Goal: Task Accomplishment & Management: Use online tool/utility

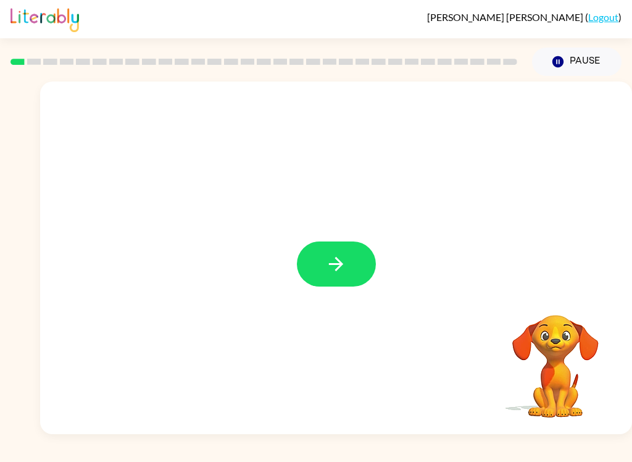
click at [325, 273] on icon "button" at bounding box center [336, 264] width 22 height 22
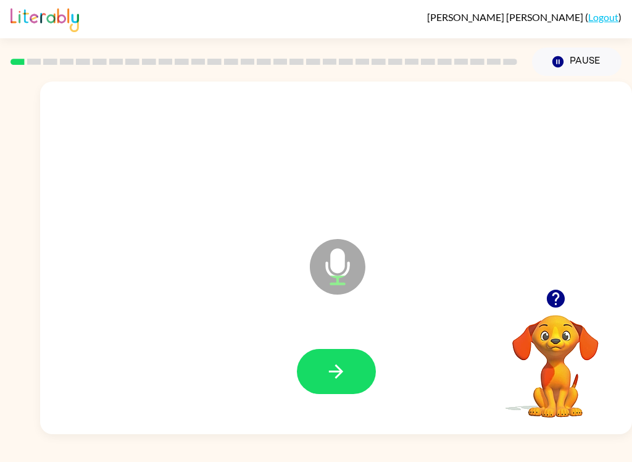
click at [353, 381] on button "button" at bounding box center [336, 371] width 79 height 45
click at [330, 364] on icon "button" at bounding box center [336, 371] width 22 height 22
click at [350, 378] on button "button" at bounding box center [336, 371] width 79 height 45
click at [357, 371] on button "button" at bounding box center [336, 371] width 79 height 45
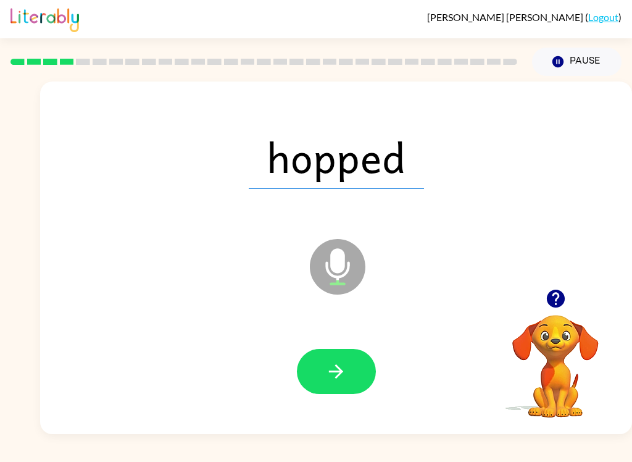
click at [337, 367] on icon "button" at bounding box center [336, 371] width 14 height 14
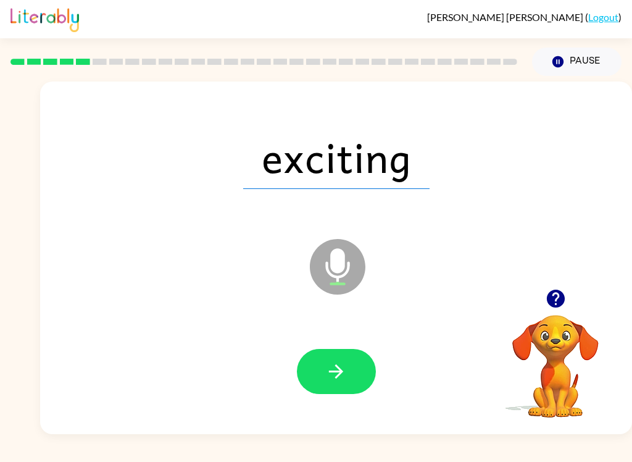
click at [331, 364] on icon "button" at bounding box center [336, 371] width 22 height 22
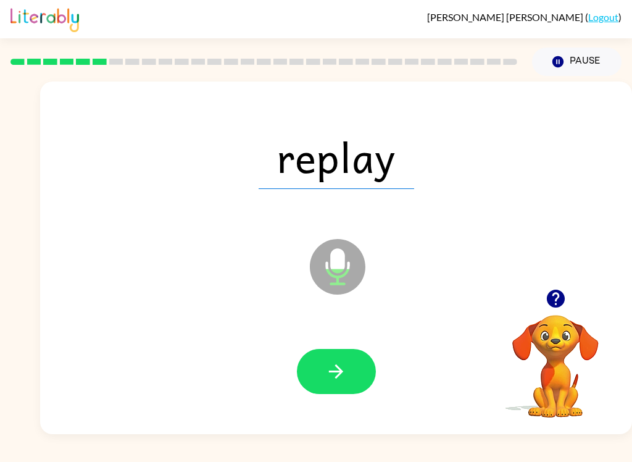
click at [344, 371] on icon "button" at bounding box center [336, 371] width 22 height 22
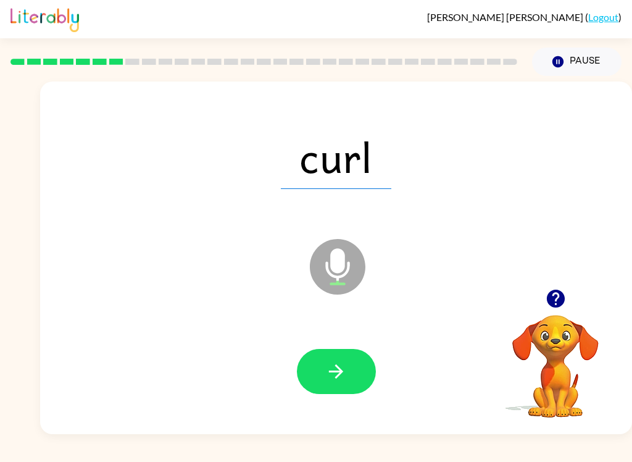
click at [337, 366] on icon "button" at bounding box center [336, 371] width 14 height 14
click at [346, 382] on icon "button" at bounding box center [336, 371] width 22 height 22
click at [344, 367] on icon "button" at bounding box center [336, 371] width 22 height 22
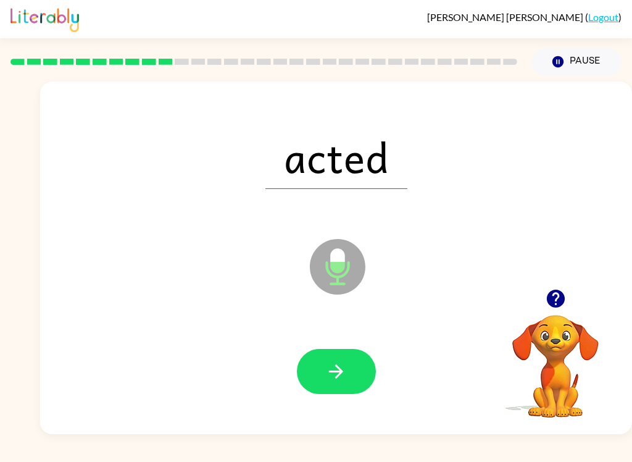
click at [336, 373] on icon "button" at bounding box center [336, 371] width 22 height 22
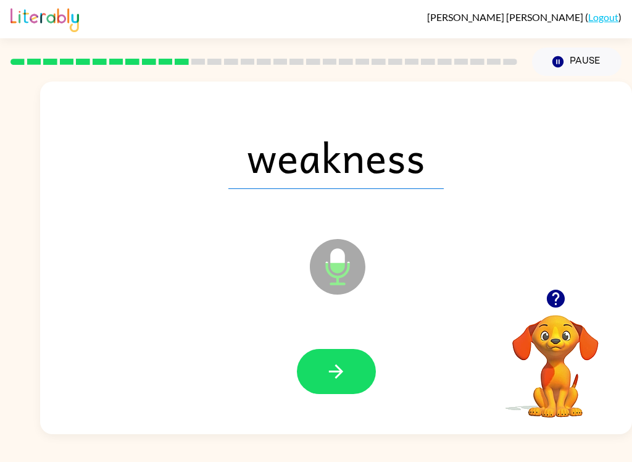
click at [344, 368] on icon "button" at bounding box center [336, 371] width 22 height 22
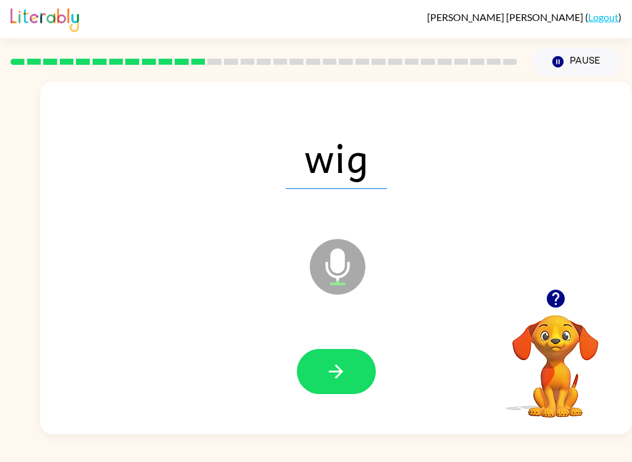
click at [352, 376] on button "button" at bounding box center [336, 371] width 79 height 45
click at [347, 375] on button "button" at bounding box center [336, 371] width 79 height 45
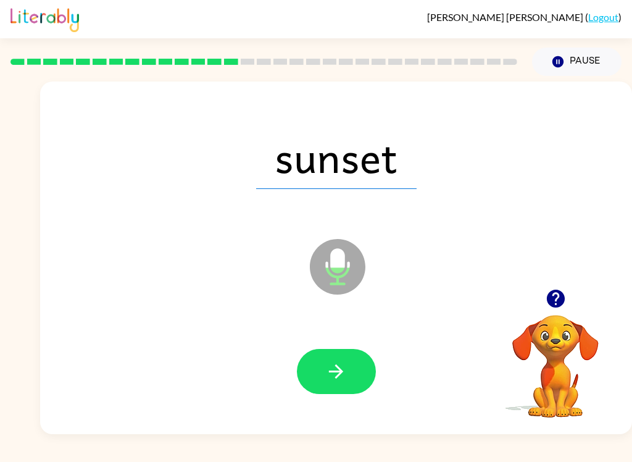
click at [358, 370] on button "button" at bounding box center [336, 371] width 79 height 45
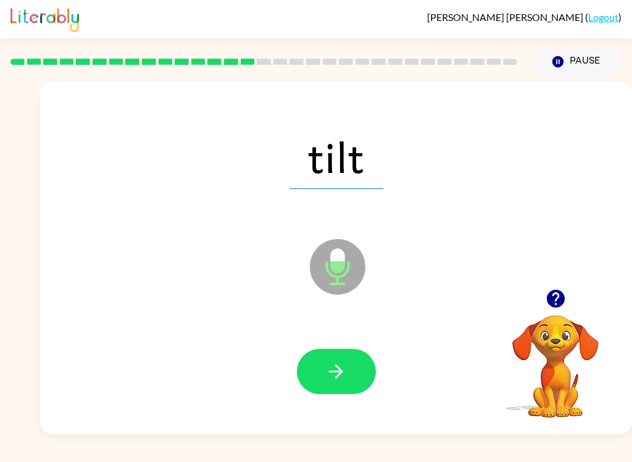
click at [325, 375] on icon "button" at bounding box center [336, 371] width 22 height 22
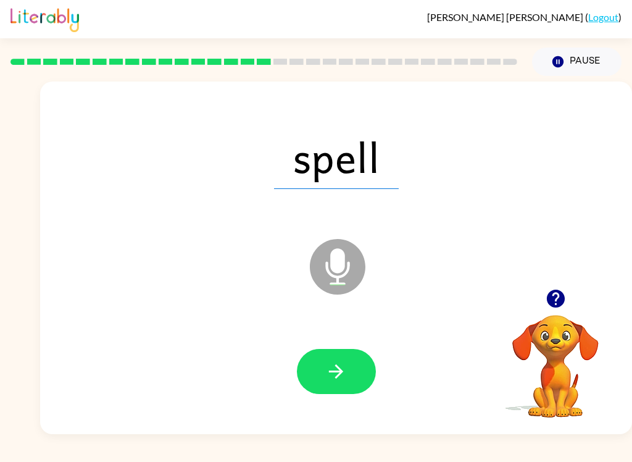
click at [344, 375] on icon "button" at bounding box center [336, 371] width 22 height 22
click at [340, 371] on icon "button" at bounding box center [336, 371] width 14 height 14
click at [346, 370] on icon "button" at bounding box center [336, 371] width 22 height 22
click at [338, 368] on icon "button" at bounding box center [336, 371] width 14 height 14
click at [338, 364] on icon "button" at bounding box center [336, 371] width 22 height 22
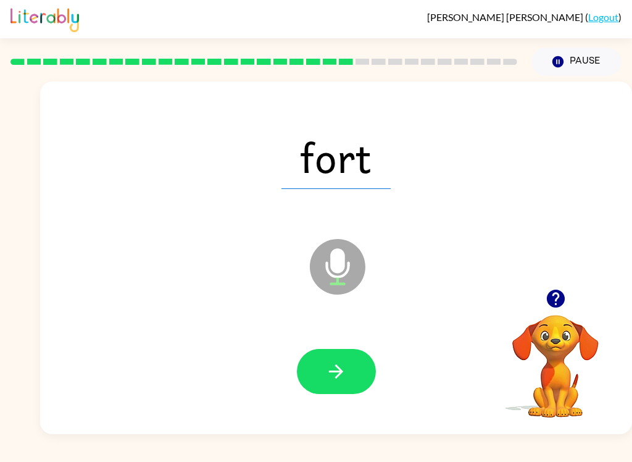
click at [331, 363] on icon "button" at bounding box center [336, 371] width 22 height 22
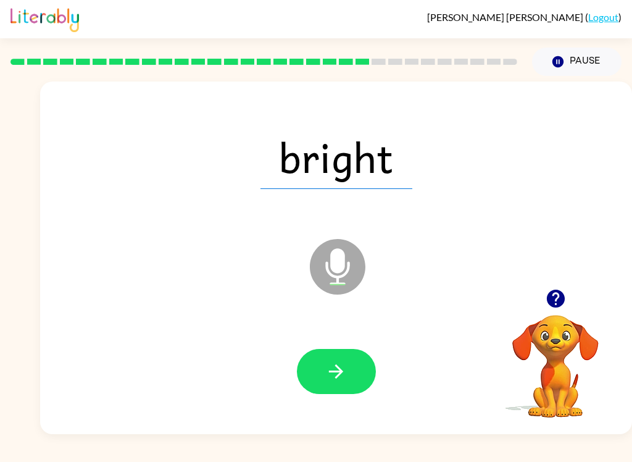
click at [343, 375] on icon "button" at bounding box center [336, 371] width 22 height 22
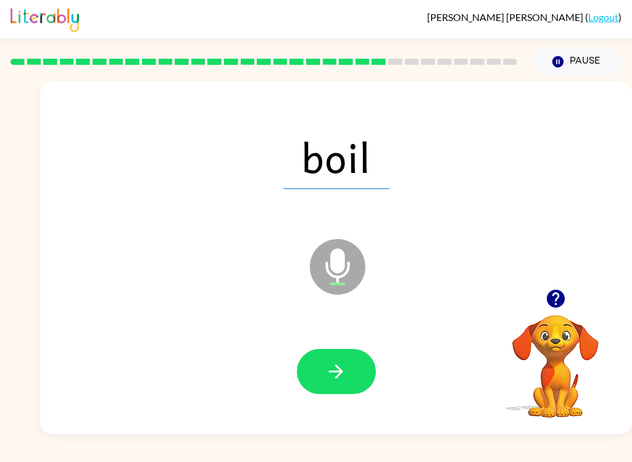
click at [342, 375] on icon "button" at bounding box center [336, 371] width 22 height 22
click at [349, 378] on button "button" at bounding box center [336, 371] width 79 height 45
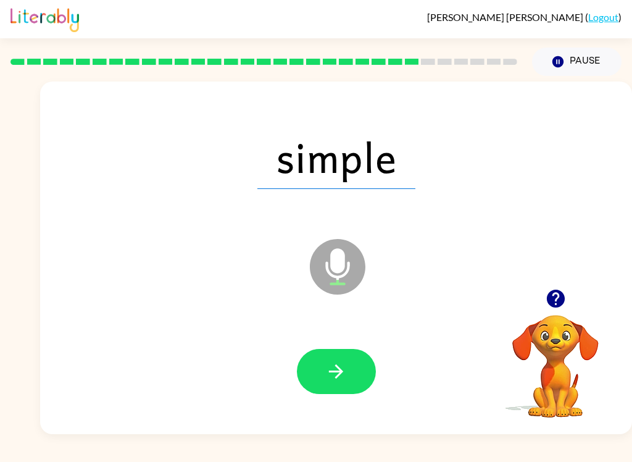
click at [329, 362] on icon "button" at bounding box center [336, 371] width 22 height 22
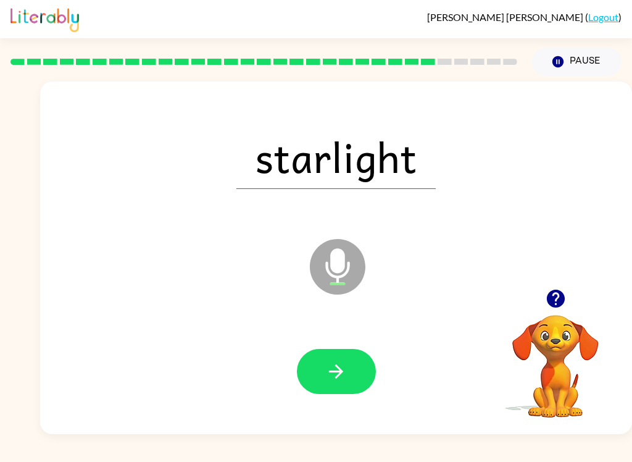
click at [339, 375] on icon "button" at bounding box center [336, 371] width 14 height 14
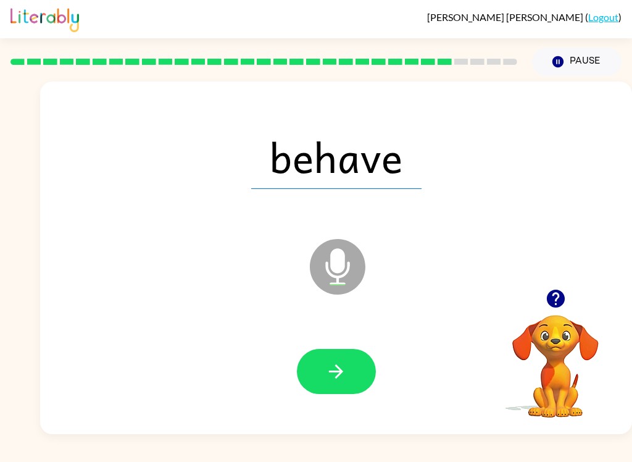
click at [338, 363] on icon "button" at bounding box center [336, 371] width 22 height 22
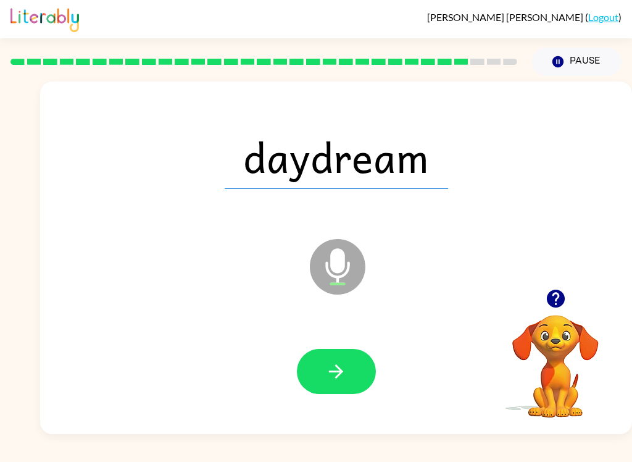
click at [327, 373] on icon "button" at bounding box center [336, 371] width 22 height 22
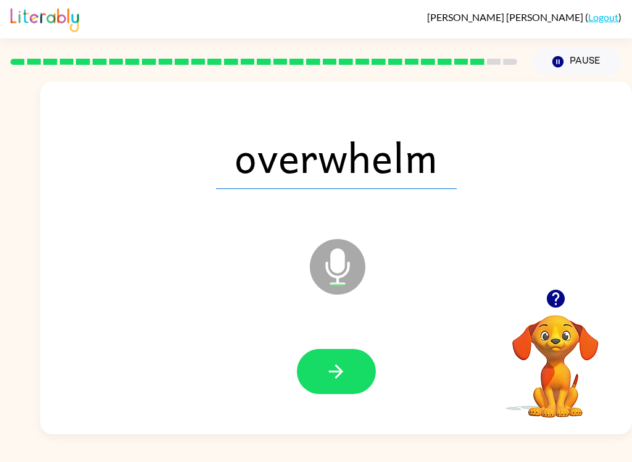
click at [335, 360] on icon "button" at bounding box center [336, 371] width 22 height 22
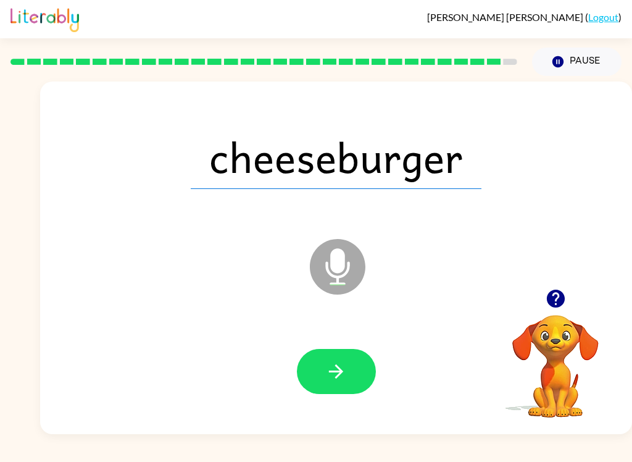
click at [342, 382] on icon "button" at bounding box center [336, 371] width 22 height 22
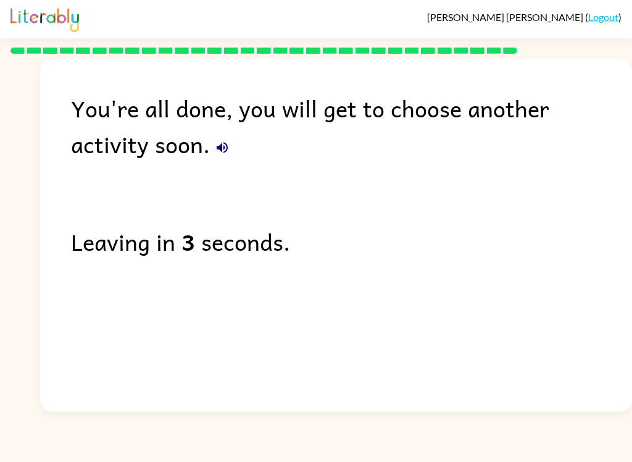
click at [153, 141] on div "You're all done, you will get to choose another activity soon." at bounding box center [351, 126] width 561 height 72
click at [215, 146] on icon "button" at bounding box center [222, 147] width 15 height 15
